Goal: Check status

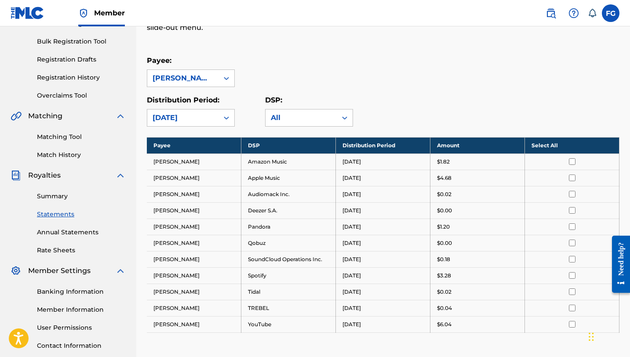
scroll to position [83, 0]
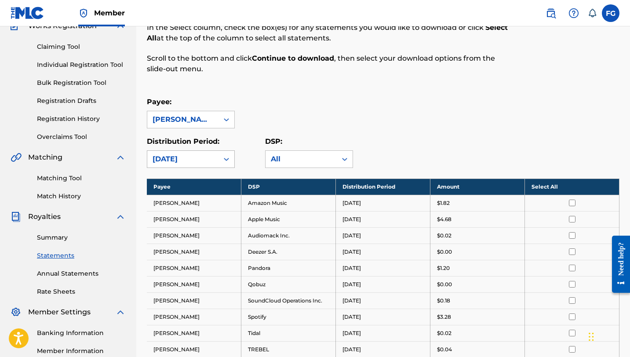
click at [195, 161] on div "[DATE]" at bounding box center [183, 159] width 61 height 11
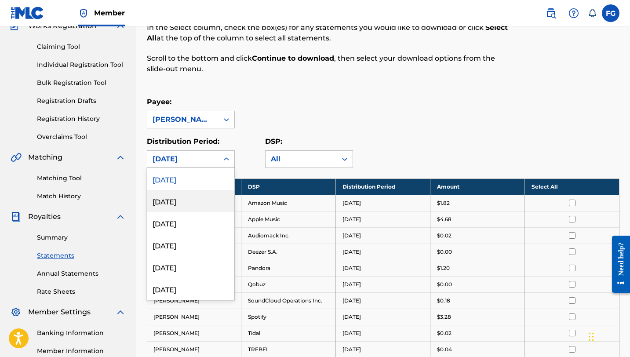
click at [193, 198] on div "July 2025" at bounding box center [190, 201] width 87 height 22
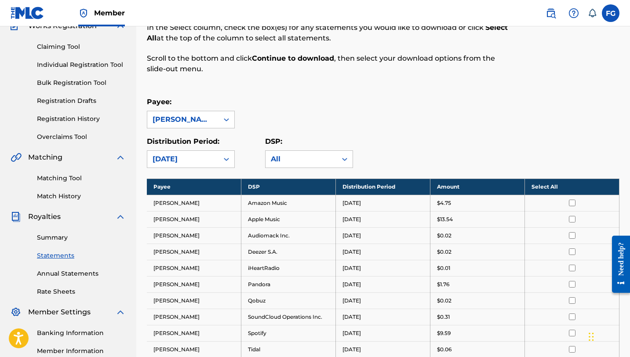
click at [186, 160] on div "July 2025" at bounding box center [183, 159] width 61 height 11
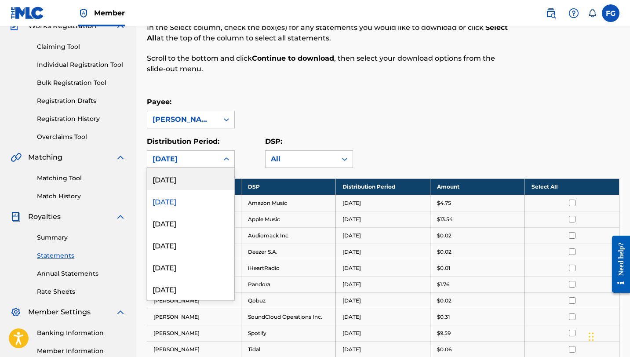
click at [190, 188] on div "[DATE]" at bounding box center [190, 179] width 87 height 22
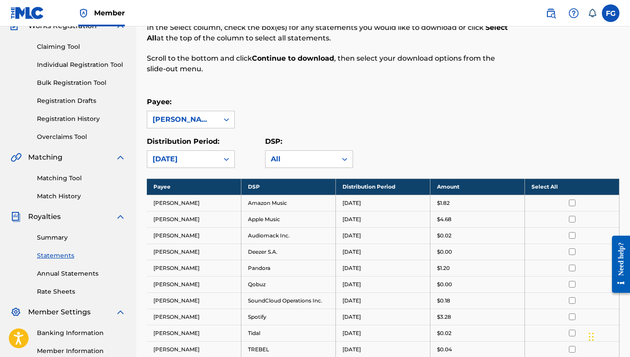
click at [256, 90] on div "Royalty Statements Select your desired payee from the Payee drop-down menu. The…" at bounding box center [383, 227] width 473 height 523
